Goal: Use online tool/utility: Utilize a website feature to perform a specific function

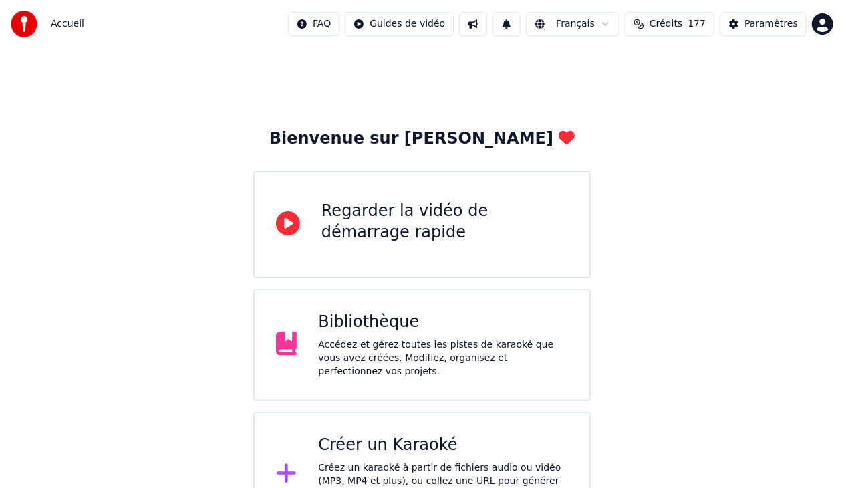
click at [498, 442] on div "Créer un Karaoké" at bounding box center [443, 444] width 250 height 21
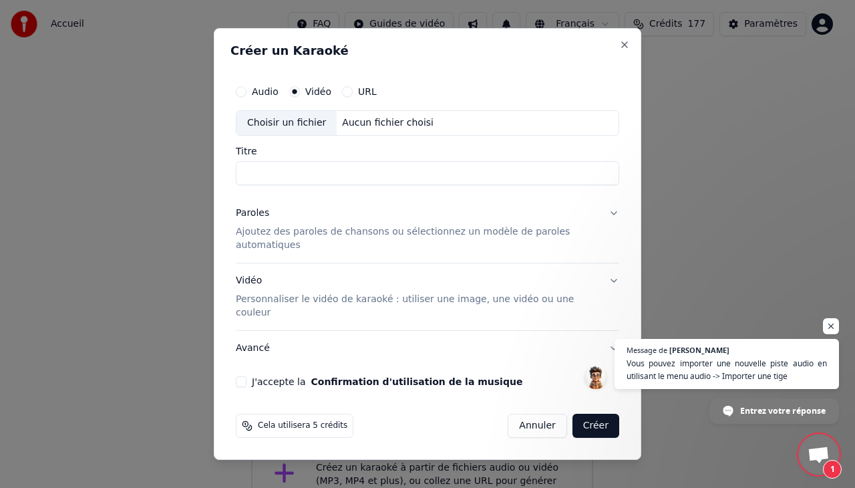
click at [268, 135] on div "Choisir un fichier" at bounding box center [287, 123] width 100 height 24
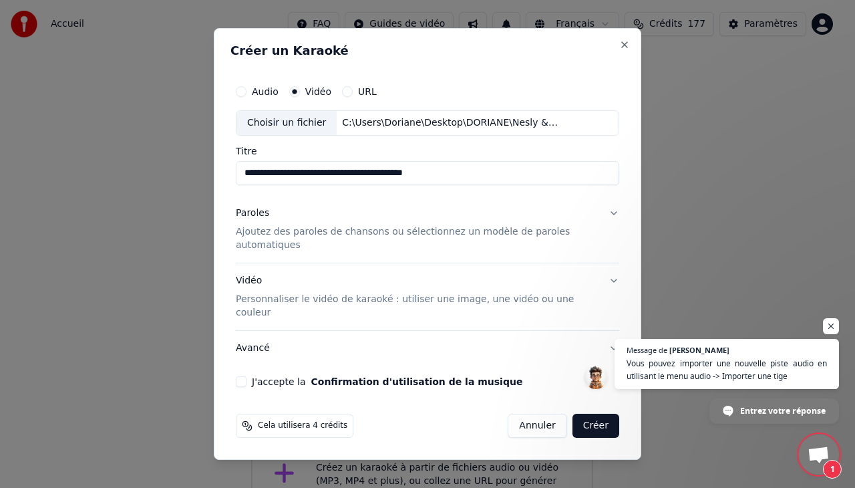
drag, startPoint x: 460, startPoint y: 190, endPoint x: 350, endPoint y: 193, distance: 109.6
click at [350, 185] on input "**********" at bounding box center [428, 173] width 384 height 24
type input "**********"
click at [250, 283] on div "Vidéo Personnaliser le vidéo de karaoké : utiliser une image, une vidéo ou une …" at bounding box center [417, 296] width 362 height 45
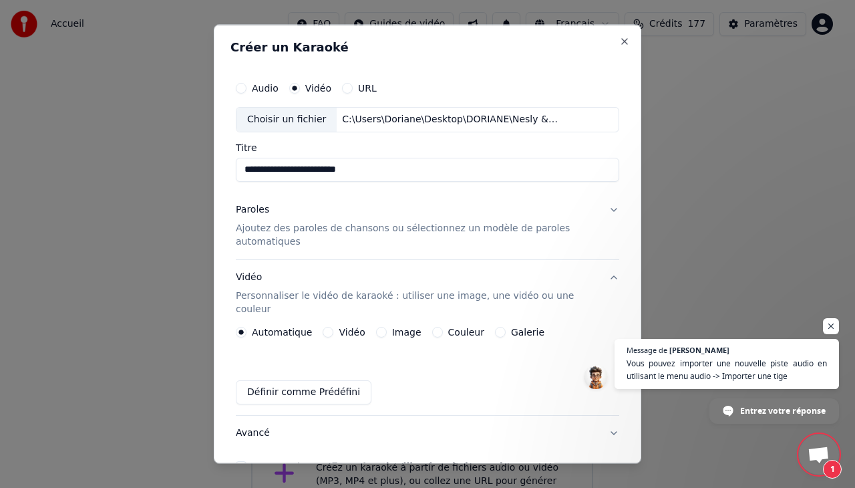
click at [323, 326] on button "Vidéo" at bounding box center [328, 331] width 11 height 11
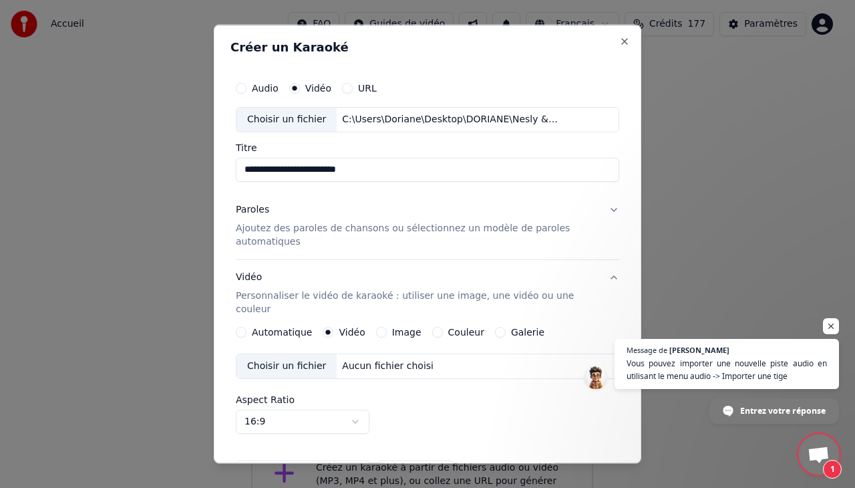
click at [283, 354] on div "Choisir un fichier" at bounding box center [287, 366] width 100 height 24
click at [299, 233] on p "Ajoutez des paroles de chansons ou sélectionnez un modèle de paroles automatiqu…" at bounding box center [417, 234] width 362 height 27
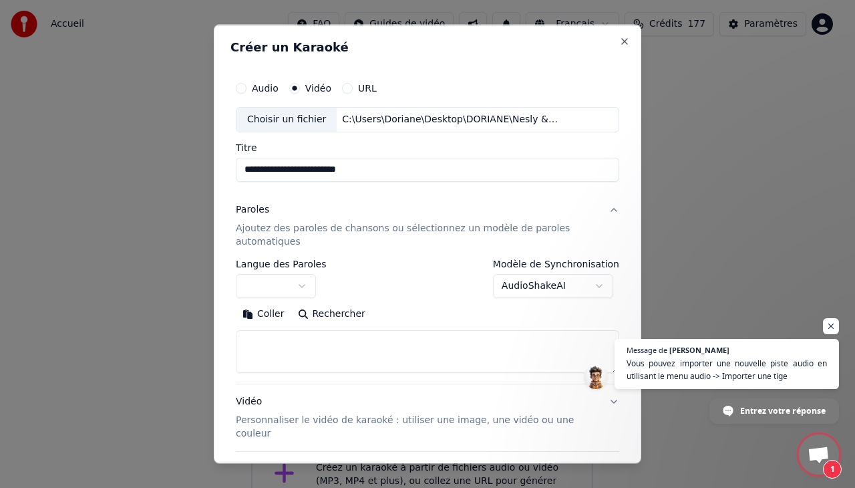
click at [263, 313] on button "Coller" at bounding box center [263, 313] width 55 height 21
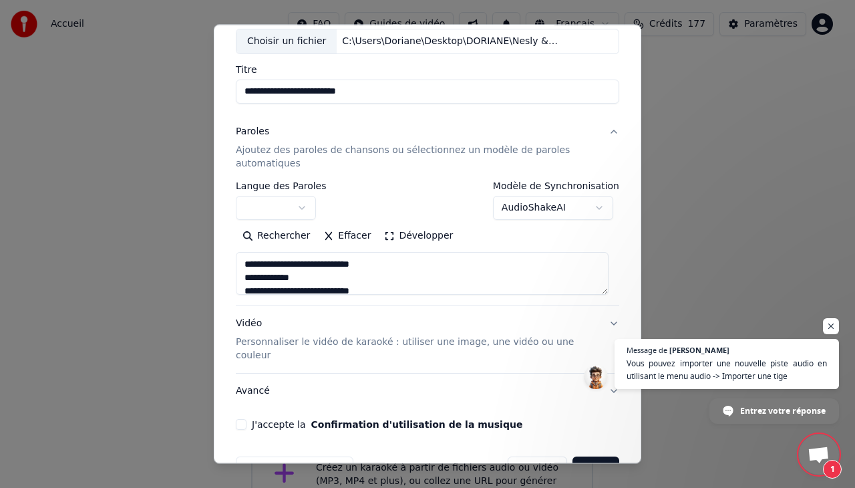
scroll to position [102, 0]
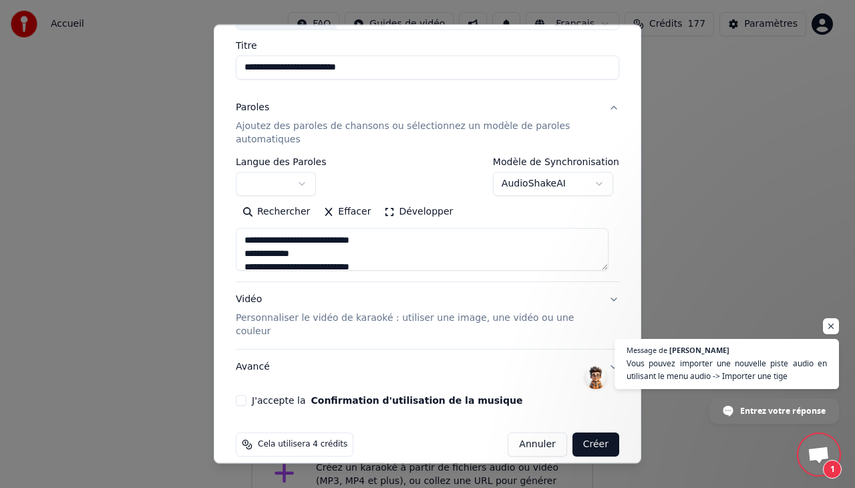
click at [238, 395] on button "J'accepte la Confirmation d'utilisation de la musique" at bounding box center [241, 400] width 11 height 11
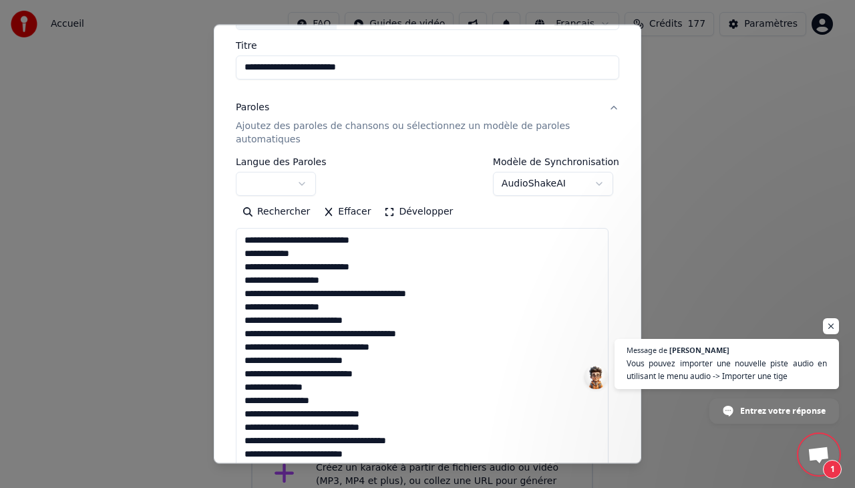
drag, startPoint x: 603, startPoint y: 266, endPoint x: 597, endPoint y: 519, distance: 252.7
click at [597, 487] on html "**********" at bounding box center [427, 268] width 855 height 537
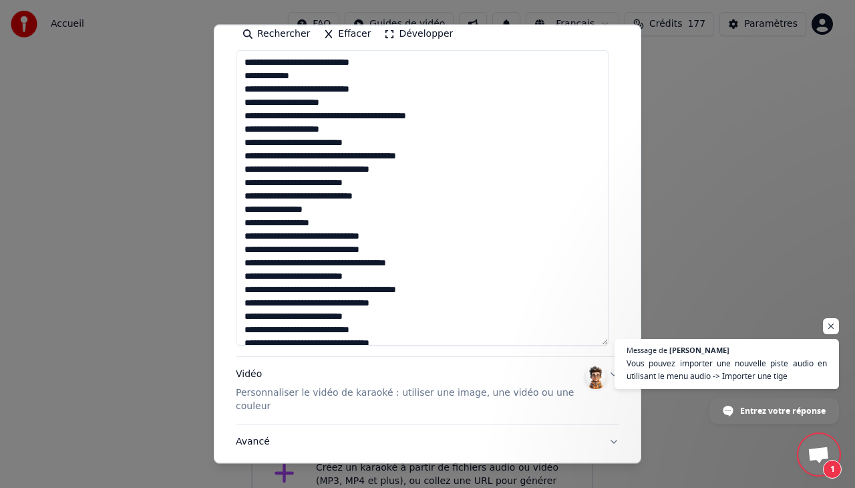
scroll to position [286, 0]
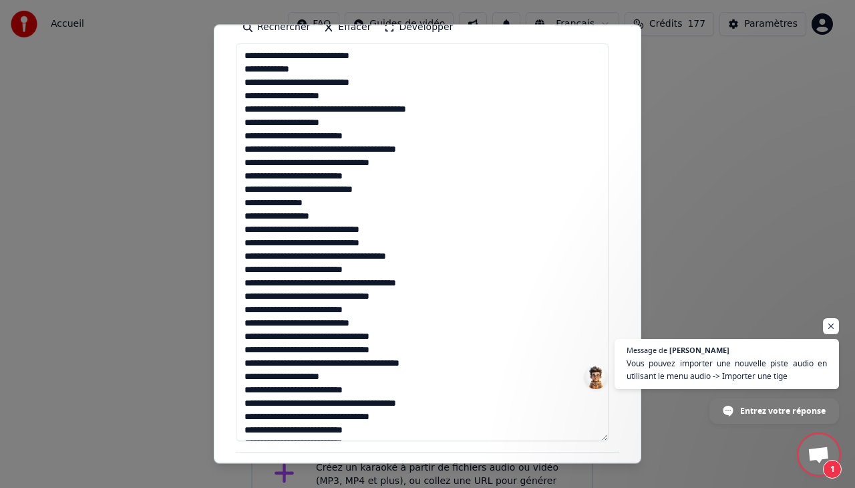
drag, startPoint x: 601, startPoint y: 333, endPoint x: 607, endPoint y: 436, distance: 103.1
click at [607, 436] on textarea at bounding box center [422, 242] width 373 height 398
click at [244, 107] on textarea at bounding box center [422, 242] width 373 height 398
click at [381, 109] on textarea at bounding box center [422, 242] width 373 height 398
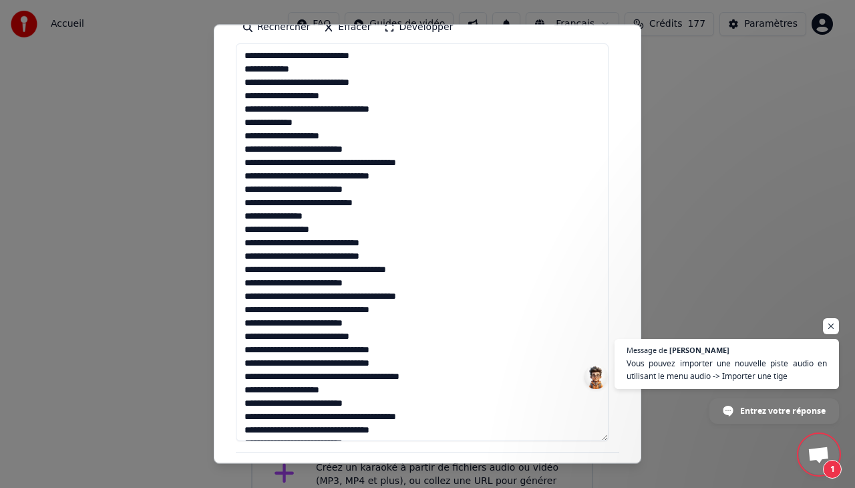
click at [345, 135] on textarea at bounding box center [422, 242] width 373 height 398
click at [253, 147] on textarea at bounding box center [422, 242] width 373 height 398
click at [330, 202] on textarea at bounding box center [422, 242] width 373 height 398
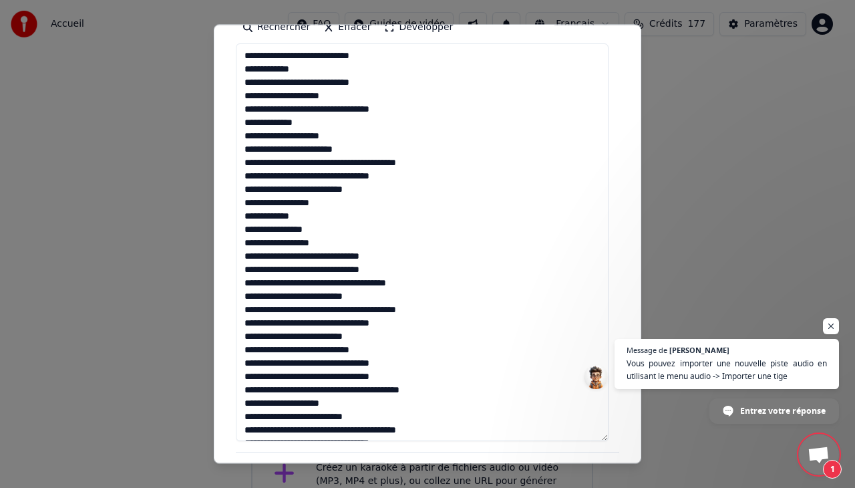
click at [252, 294] on textarea at bounding box center [422, 242] width 373 height 398
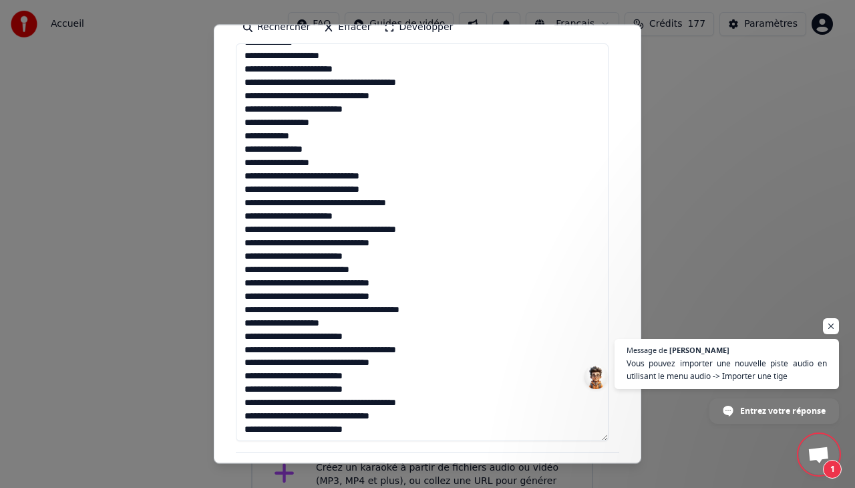
scroll to position [81, 0]
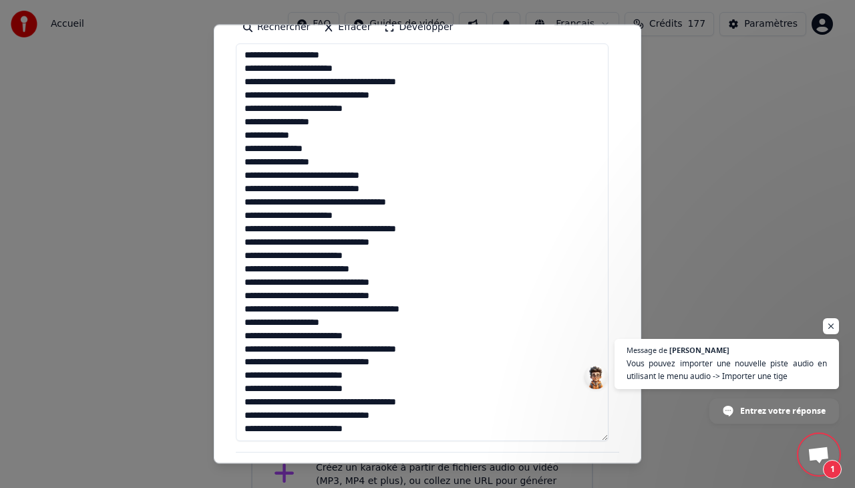
click at [365, 253] on textarea at bounding box center [422, 242] width 373 height 398
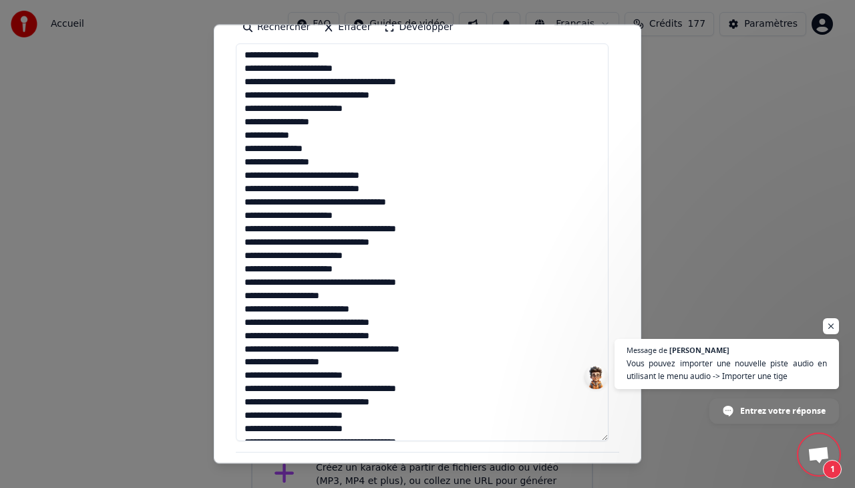
click at [341, 293] on textarea at bounding box center [422, 242] width 373 height 398
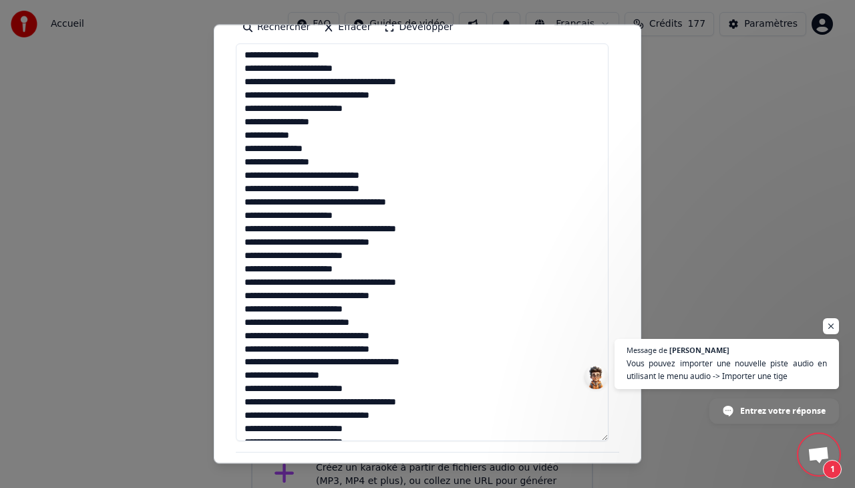
click at [245, 321] on textarea at bounding box center [422, 242] width 373 height 398
drag, startPoint x: 245, startPoint y: 321, endPoint x: 388, endPoint y: 372, distance: 151.1
click at [388, 372] on textarea at bounding box center [422, 242] width 373 height 398
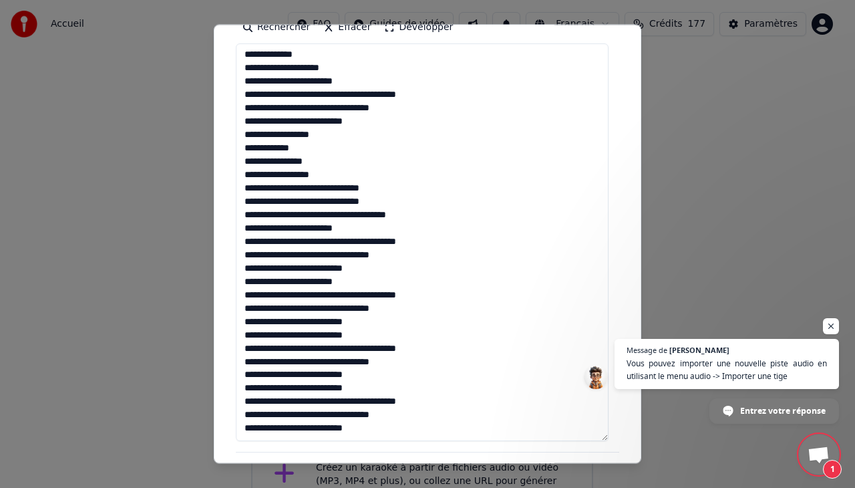
scroll to position [67, 0]
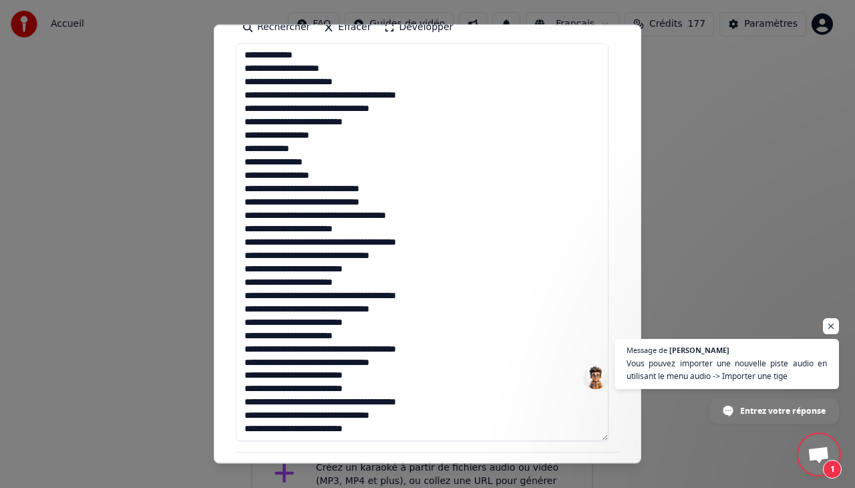
drag, startPoint x: 242, startPoint y: 390, endPoint x: 372, endPoint y: 424, distance: 134.5
click at [372, 424] on textarea at bounding box center [422, 242] width 373 height 398
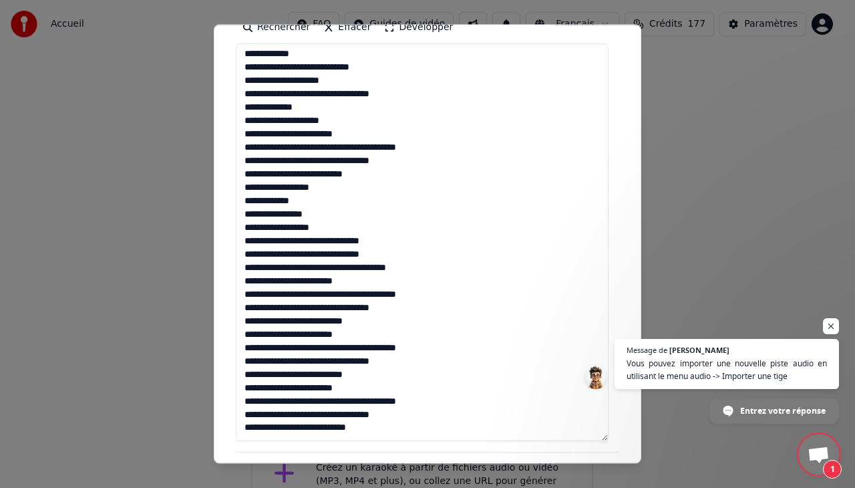
scroll to position [28, 0]
type textarea "**********"
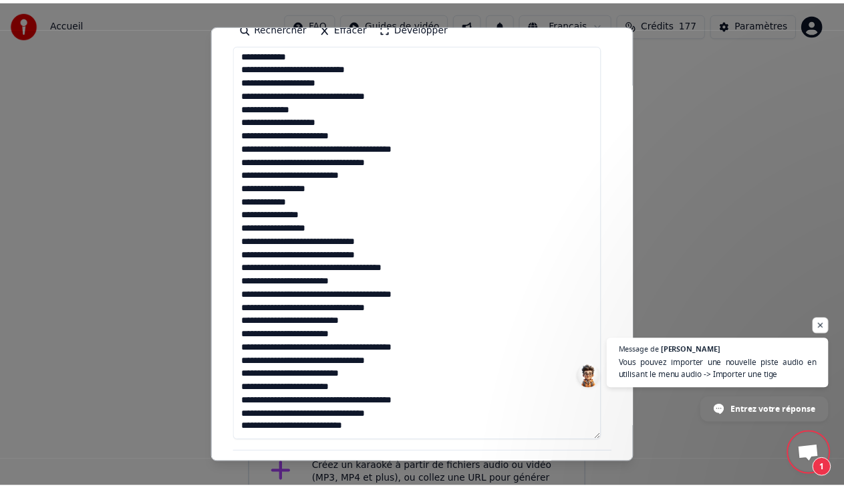
scroll to position [456, 0]
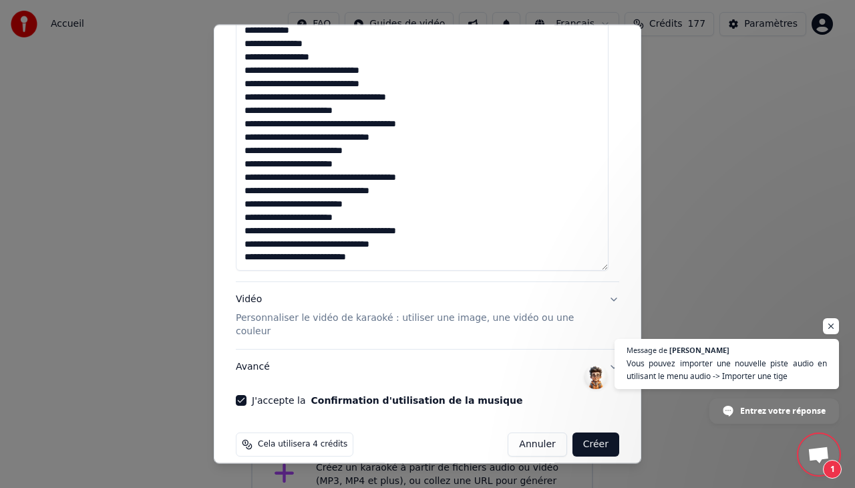
click at [589, 432] on button "Créer" at bounding box center [596, 444] width 47 height 24
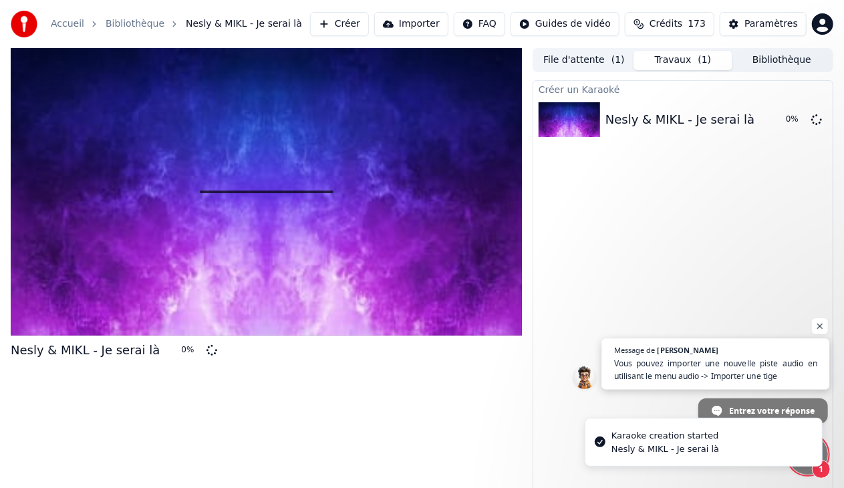
click at [753, 367] on span "Vous pouvez importer une nouvelle piste audio en utilisant le menu audio -> Imp…" at bounding box center [716, 370] width 204 height 26
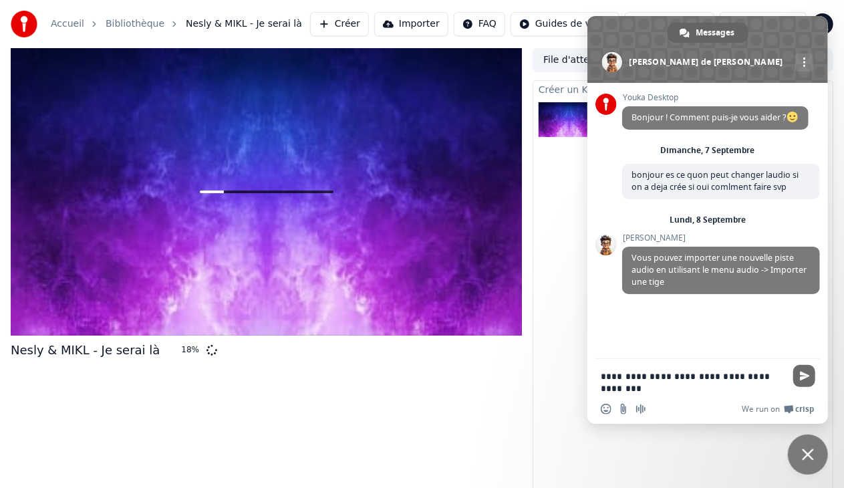
type textarea "**********"
click at [806, 374] on span "Envoyer" at bounding box center [805, 376] width 10 height 10
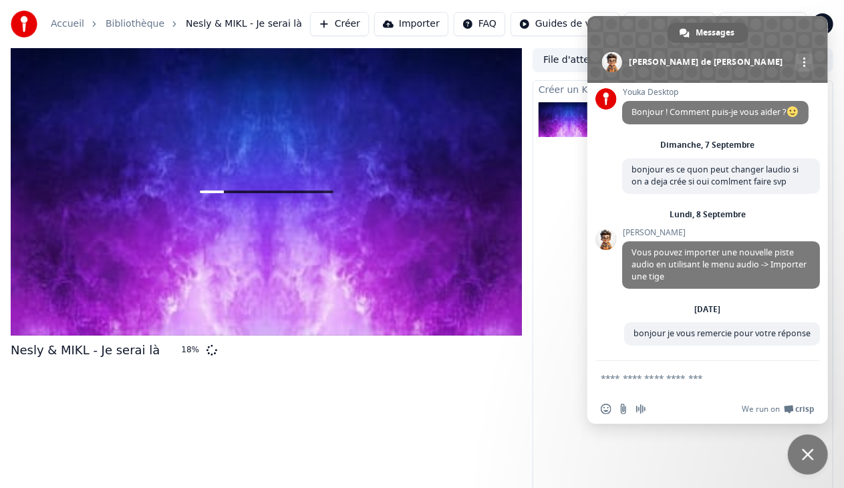
scroll to position [33, 0]
click at [807, 456] on span "Fermer le chat" at bounding box center [808, 454] width 12 height 12
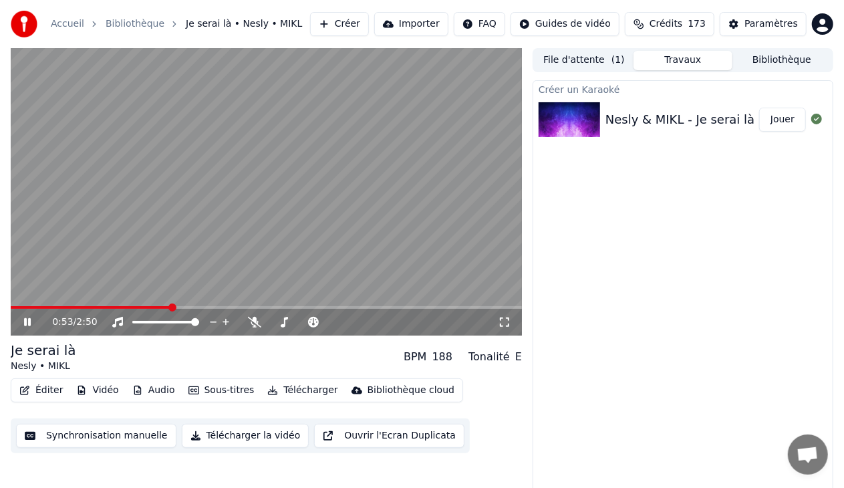
click at [28, 325] on icon at bounding box center [27, 322] width 7 height 8
